Goal: Communication & Community: Connect with others

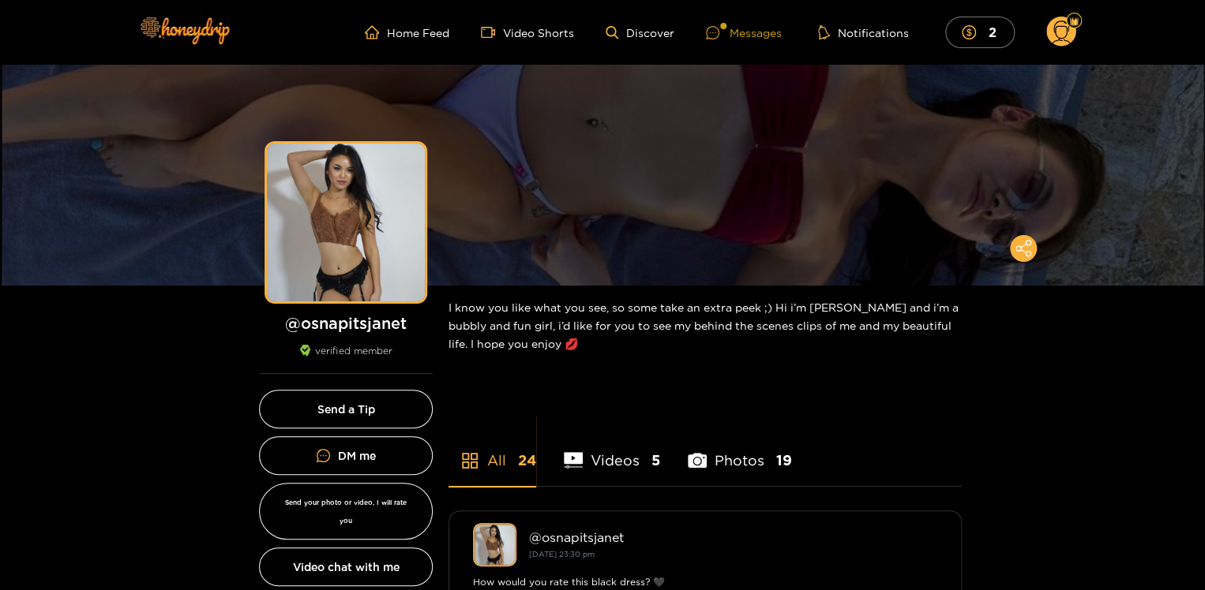
click at [752, 35] on div "Messages" at bounding box center [744, 33] width 76 height 18
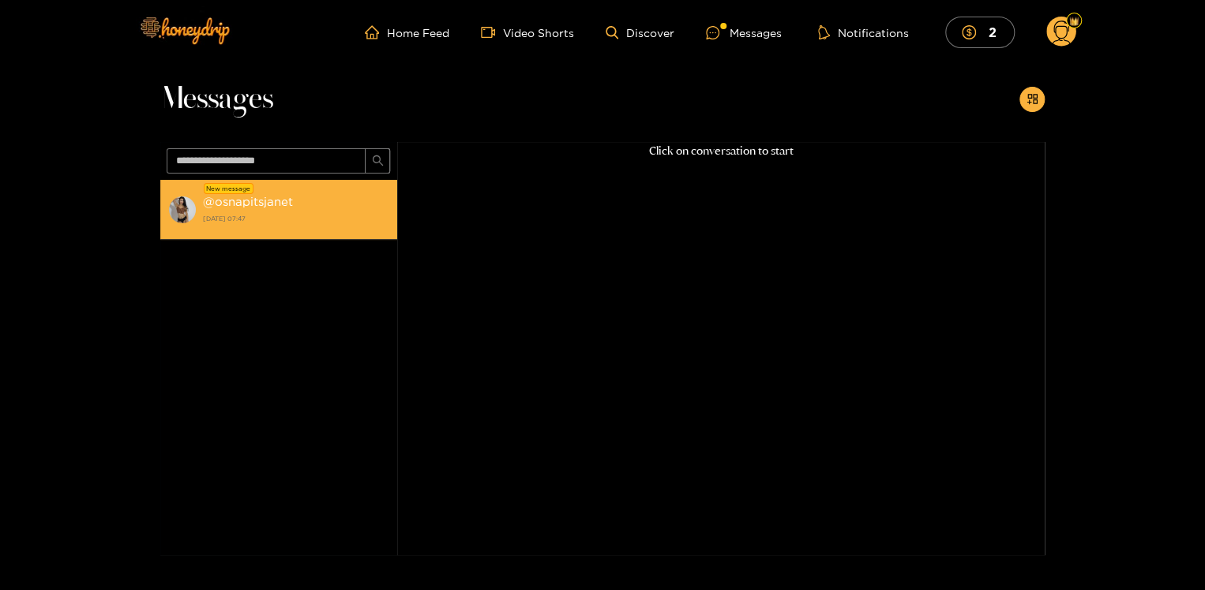
click at [244, 212] on strong "[DATE] 07:47" at bounding box center [296, 219] width 186 height 14
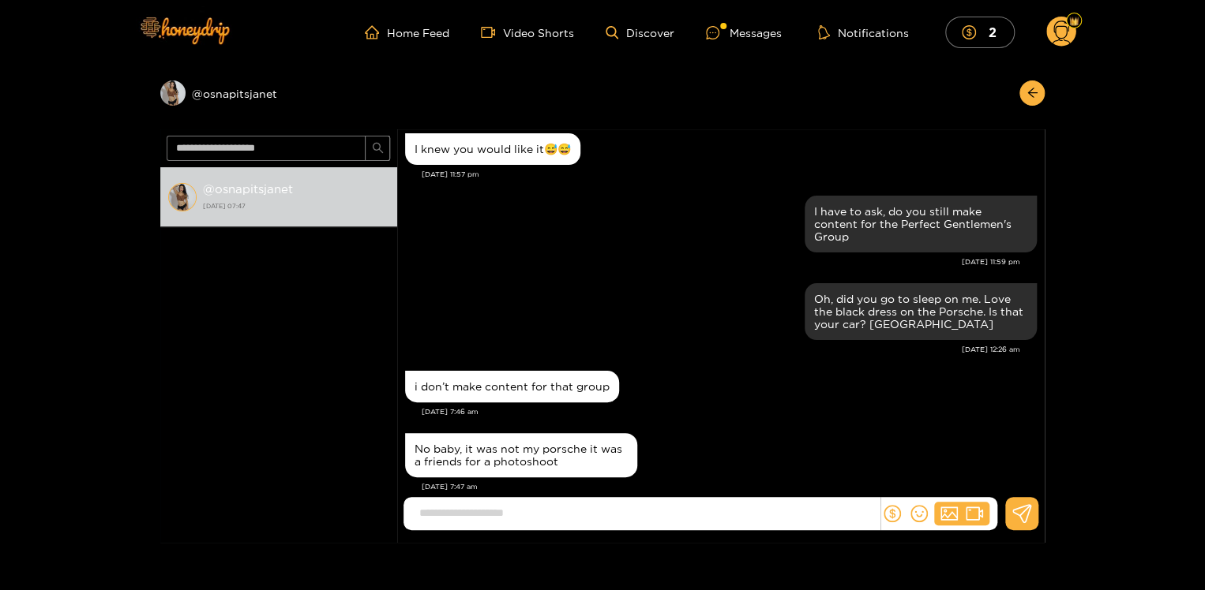
scroll to position [1503, 0]
click at [737, 35] on div "Messages" at bounding box center [744, 33] width 76 height 18
